Goal: Task Accomplishment & Management: Manage account settings

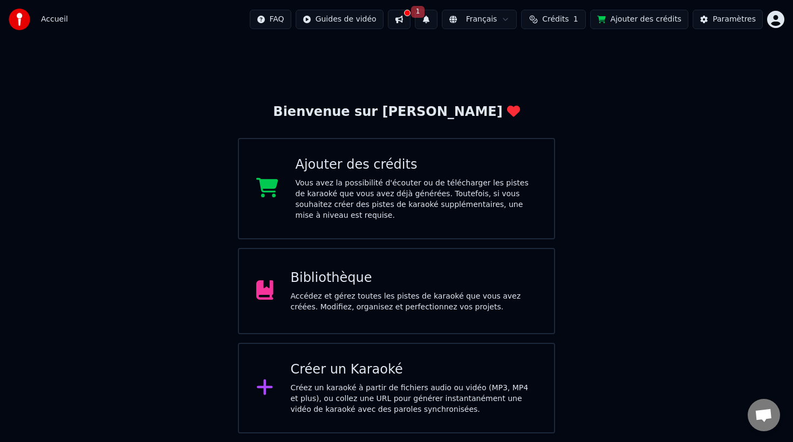
click at [58, 18] on span "Accueil" at bounding box center [54, 19] width 27 height 11
click at [578, 24] on button "Crédits 1" at bounding box center [553, 19] width 65 height 19
click at [557, 105] on button "Actualiser" at bounding box center [559, 99] width 64 height 19
click at [410, 18] on button at bounding box center [399, 19] width 23 height 19
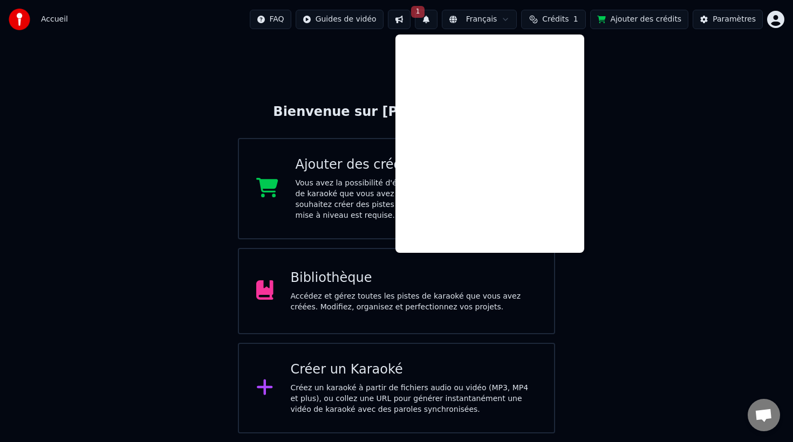
click at [321, 24] on html "Accueil FAQ Guides de vidéo 1 Français Crédits 1 Ajouter des crédits Paramètres…" at bounding box center [396, 217] width 793 height 434
click at [189, 60] on html "Accueil FAQ Guides de vidéo 1 Français Crédits 1 Ajouter des crédits Paramètres…" at bounding box center [396, 217] width 793 height 434
click at [75, 26] on div "Accueil FAQ Guides de vidéo 1 Français Crédits 1 Ajouter des crédits Paramètres" at bounding box center [396, 19] width 793 height 39
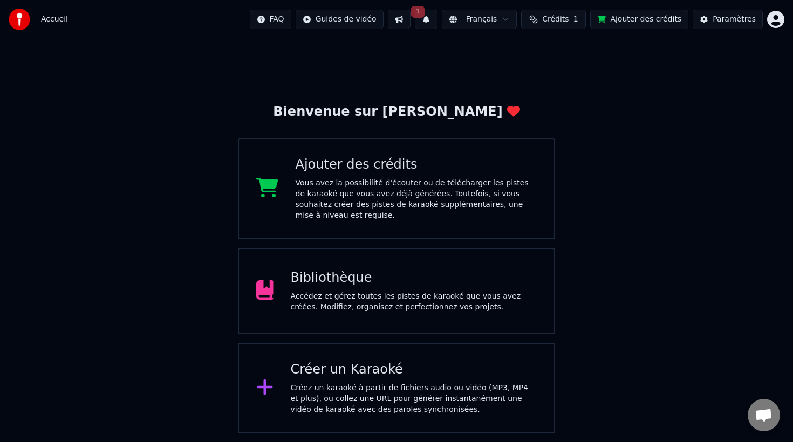
click at [57, 20] on span "Accueil" at bounding box center [54, 19] width 27 height 11
click at [365, 375] on div "Créer un Karaoké" at bounding box center [414, 369] width 246 height 17
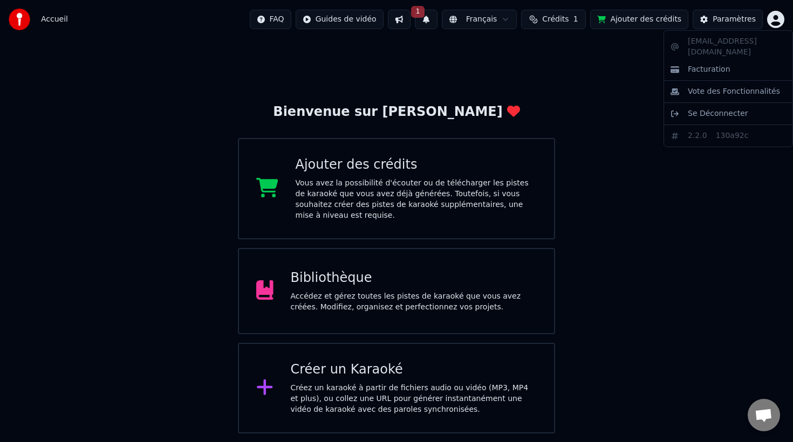
click at [776, 16] on html "Accueil FAQ Guides de vidéo 1 Français Crédits 1 Ajouter des crédits Paramètres…" at bounding box center [396, 217] width 793 height 434
click at [645, 283] on html "Accueil FAQ Guides de vidéo 1 Français Crédits 1 Ajouter des crédits Paramètres…" at bounding box center [396, 217] width 793 height 434
click at [773, 17] on html "Accueil FAQ Guides de vidéo Français Crédits 1 Ajouter des crédits Paramètres B…" at bounding box center [396, 217] width 793 height 434
click at [733, 108] on span "Se Déconnecter" at bounding box center [718, 113] width 60 height 11
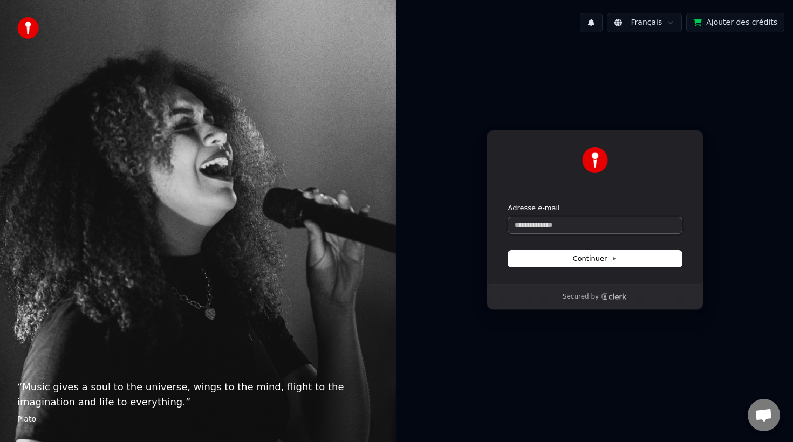
click at [613, 228] on input "Adresse e-mail" at bounding box center [595, 225] width 174 height 16
type input "******"
click at [585, 227] on input "******" at bounding box center [595, 225] width 174 height 16
click at [508, 203] on button "submit" at bounding box center [508, 203] width 0 height 0
type input "**********"
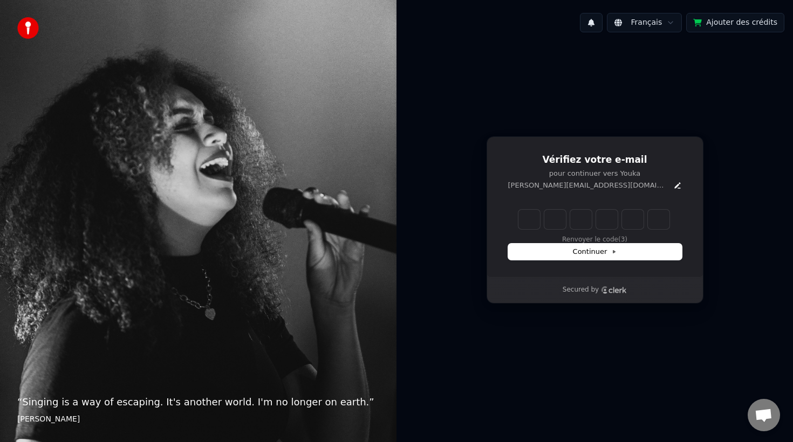
type input "******"
type input "*"
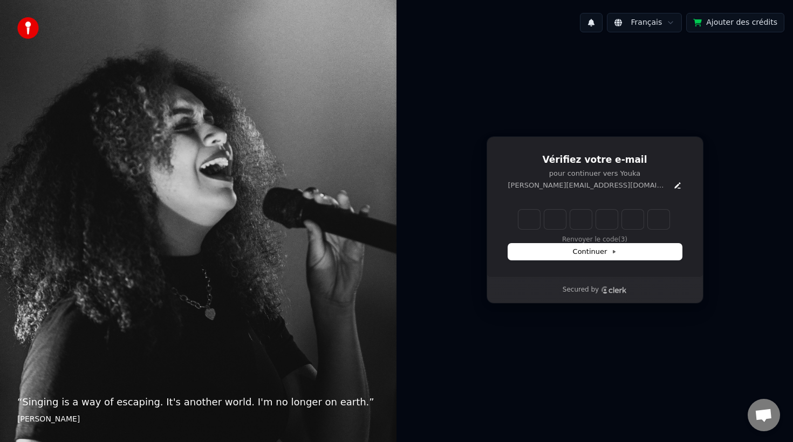
type input "*"
